Goal: Task Accomplishment & Management: Complete application form

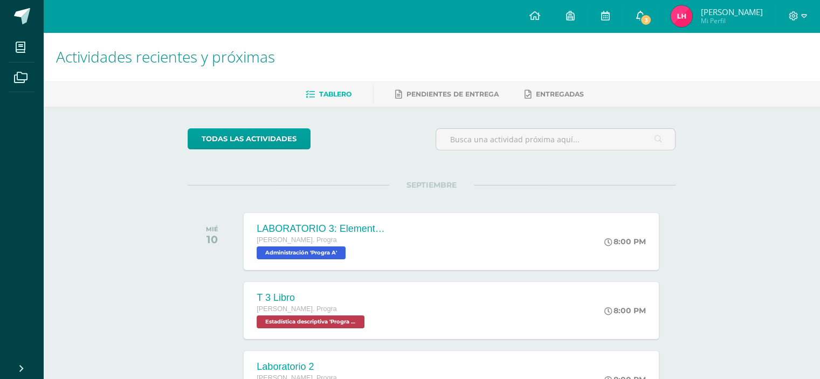
click at [644, 12] on icon at bounding box center [639, 16] width 9 height 10
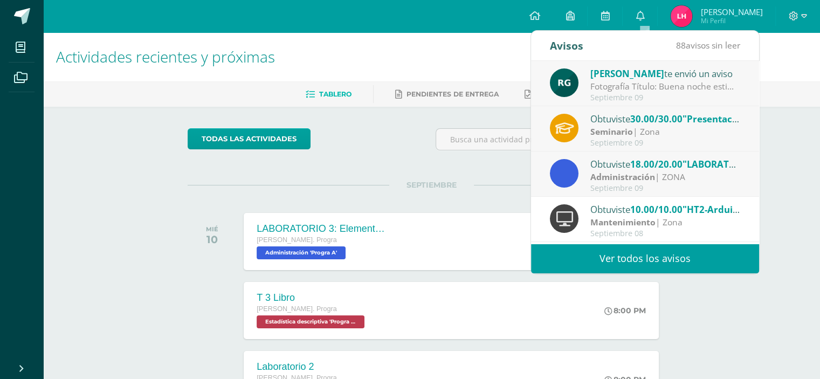
click at [355, 135] on div "todas las Actividades" at bounding box center [286, 143] width 207 height 31
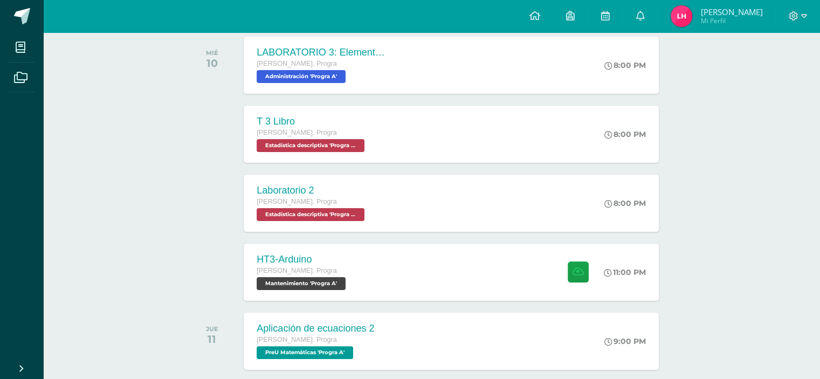
scroll to position [181, 0]
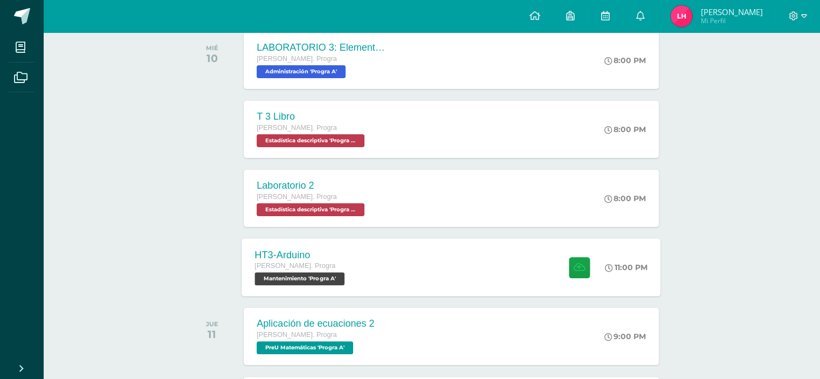
click at [361, 265] on div "HT3-[PERSON_NAME]. Progra Mantenimiento 'Progra A'" at bounding box center [301, 267] width 119 height 58
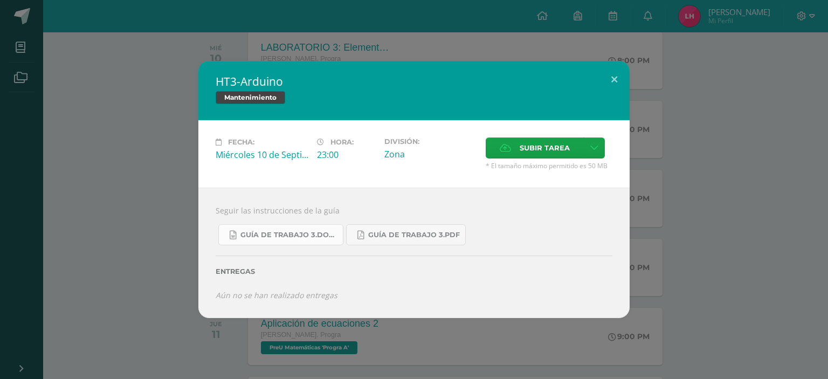
click at [319, 239] on span "Guía de trabajo 3.docx" at bounding box center [288, 235] width 97 height 9
click at [147, 113] on div "HT3-[PERSON_NAME] Mantenimiento Fecha: [DATE] Hora: 23:00 División: Zona" at bounding box center [413, 189] width 819 height 257
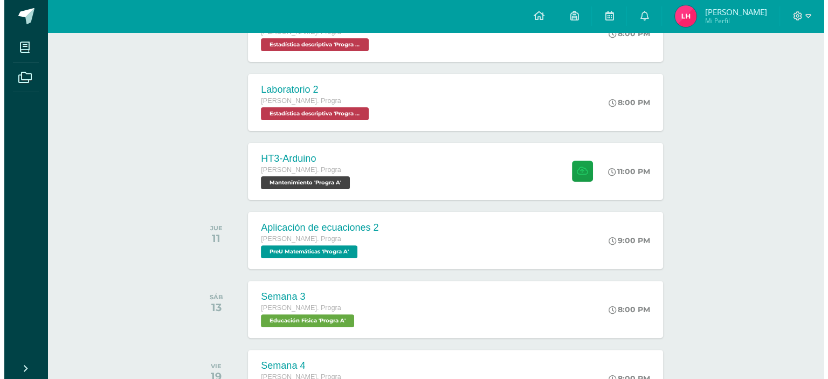
scroll to position [278, 0]
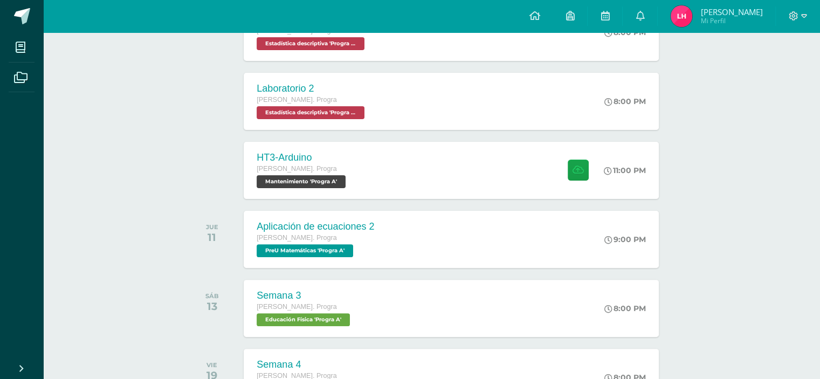
click at [403, 140] on div "HT3-[PERSON_NAME]. Progra Mantenimiento 'Progra A' 11:00 PM HT3-[GEOGRAPHIC_DAT…" at bounding box center [432, 170] width 488 height 60
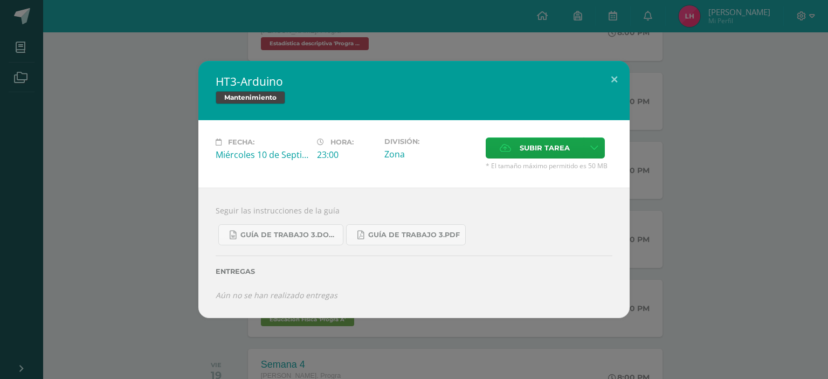
click at [106, 51] on div "HT3-[PERSON_NAME] Mantenimiento Fecha: [DATE] Hora: 23:00 División: Zona" at bounding box center [414, 189] width 828 height 379
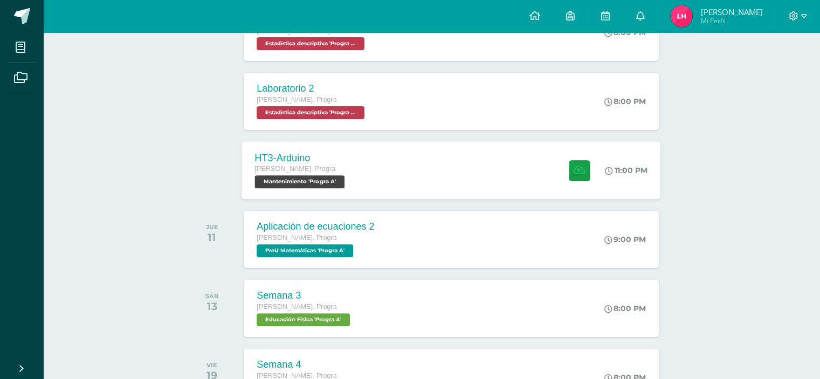
click at [372, 192] on div "HT3-[PERSON_NAME]. Progra Mantenimiento 'Progra A' 11:00 PM HT3-[GEOGRAPHIC_DAT…" at bounding box center [451, 170] width 419 height 58
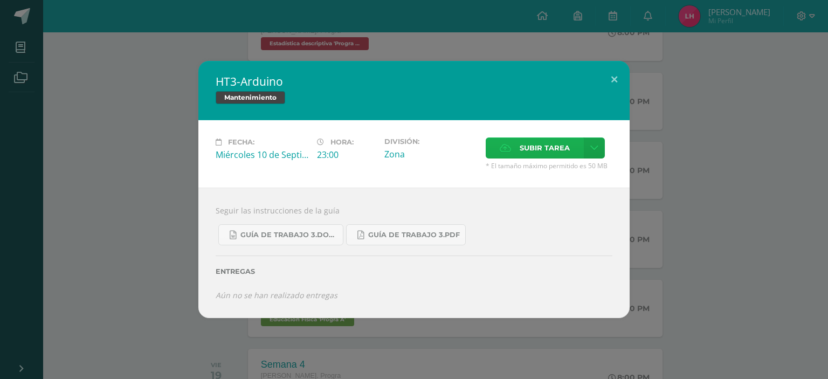
click at [499, 153] on label "Subir tarea" at bounding box center [535, 147] width 98 height 21
click at [0, 0] on input "Subir tarea" at bounding box center [0, 0] width 0 height 0
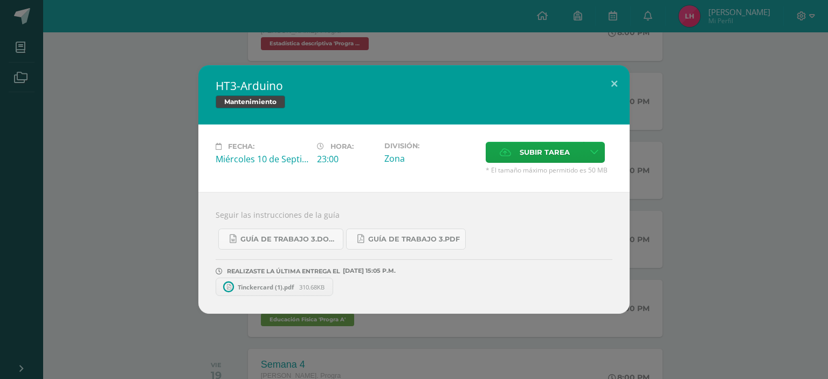
click at [273, 292] on link "Tinckercard (1).pdf 310.68KB" at bounding box center [274, 287] width 117 height 18
